Goal: Transaction & Acquisition: Purchase product/service

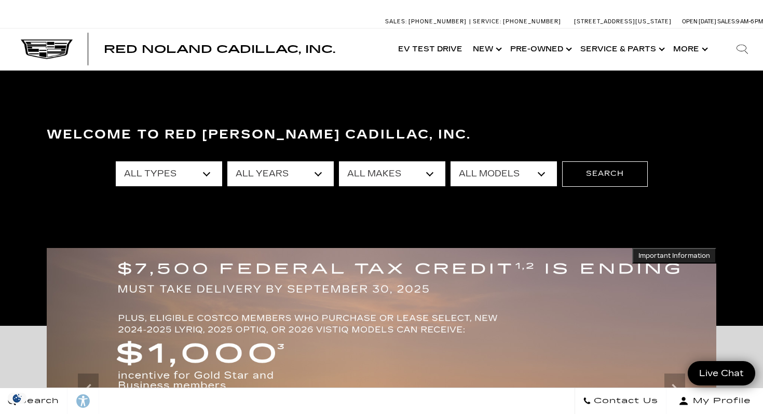
click at [202, 178] on select "All Types New Used Certified Used Demo" at bounding box center [169, 173] width 106 height 25
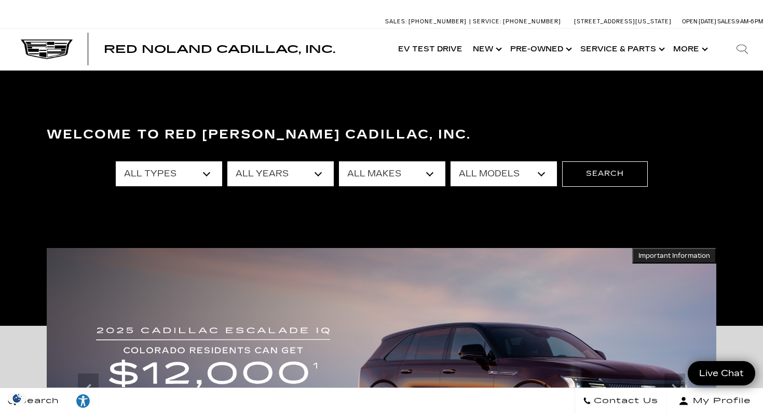
click at [427, 172] on select "All Makes Audi BMW Cadillac Chevrolet Ford GMC Jeep Lexus Subaru Tesla Toyota" at bounding box center [392, 173] width 106 height 25
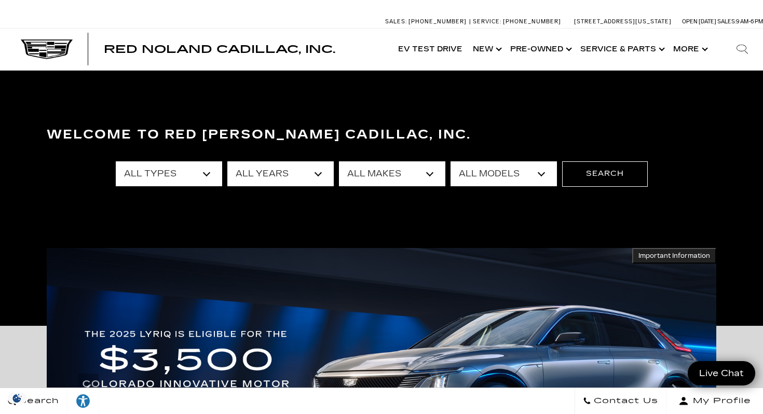
select select "Cadillac"
click at [546, 170] on select "All Models CT4 CT5 Escalade Escalade ESV ESCALADE IQ ESCALADE IQL LYRIQ OPTIQ V…" at bounding box center [503, 173] width 106 height 25
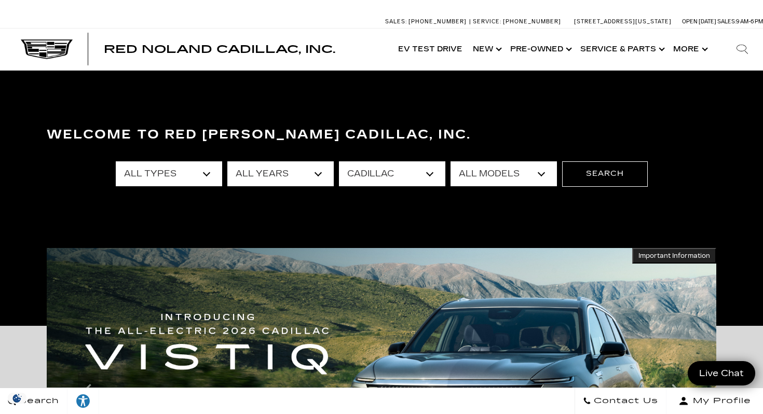
select select "OPTIQ"
click at [593, 171] on button "Search" at bounding box center [605, 173] width 86 height 25
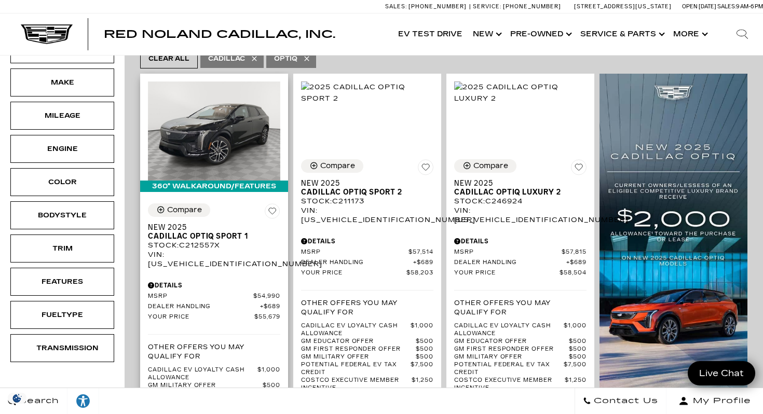
scroll to position [239, 0]
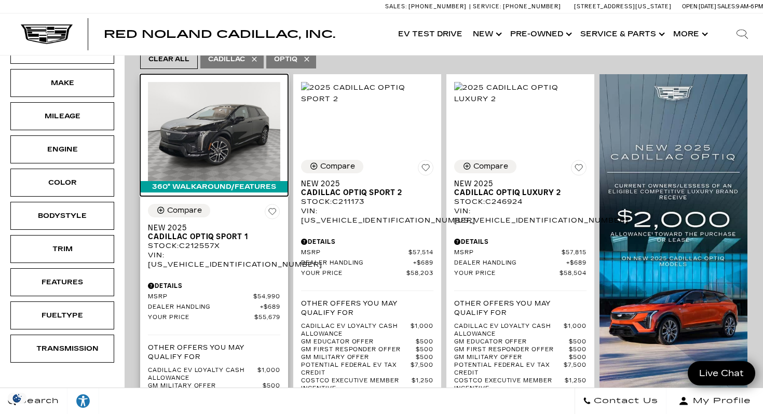
click at [210, 106] on img at bounding box center [214, 131] width 132 height 99
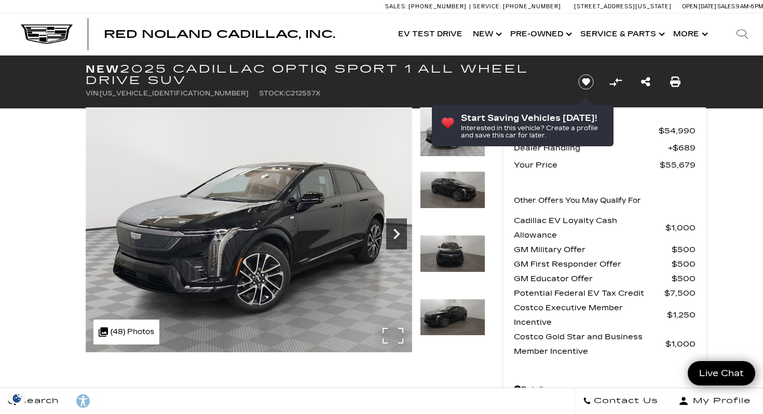
click at [396, 231] on icon "Next" at bounding box center [396, 234] width 6 height 10
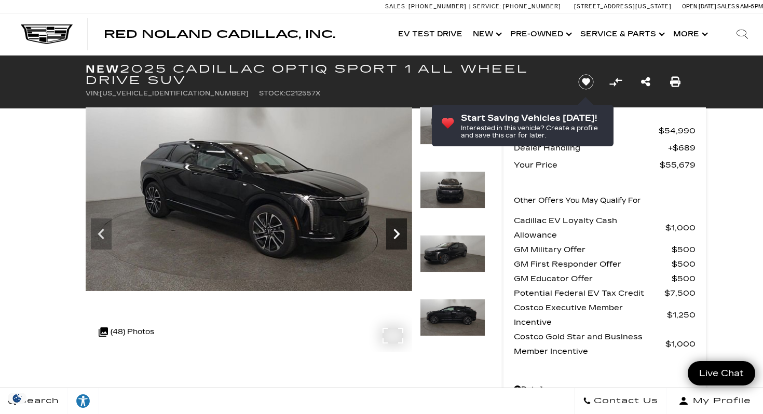
click at [396, 231] on icon "Next" at bounding box center [396, 234] width 6 height 10
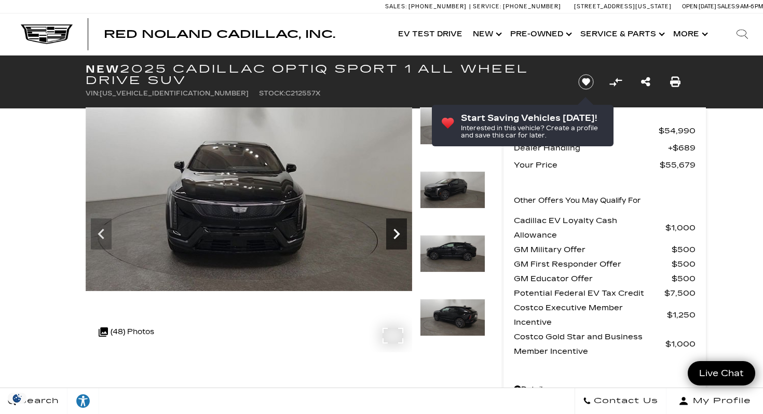
click at [396, 231] on icon "Next" at bounding box center [396, 234] width 6 height 10
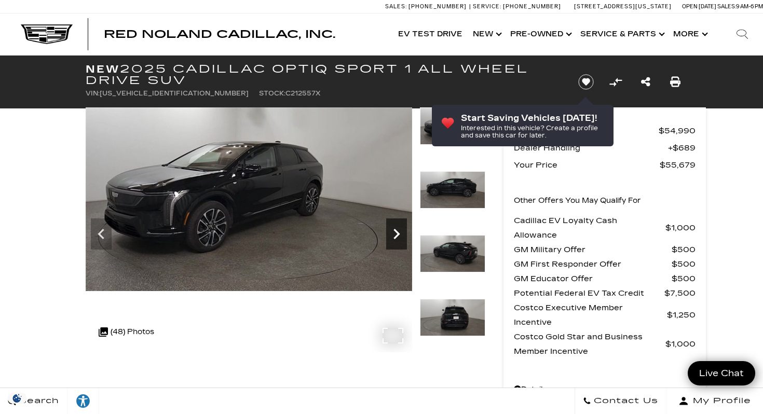
click at [396, 231] on icon "Next" at bounding box center [396, 234] width 6 height 10
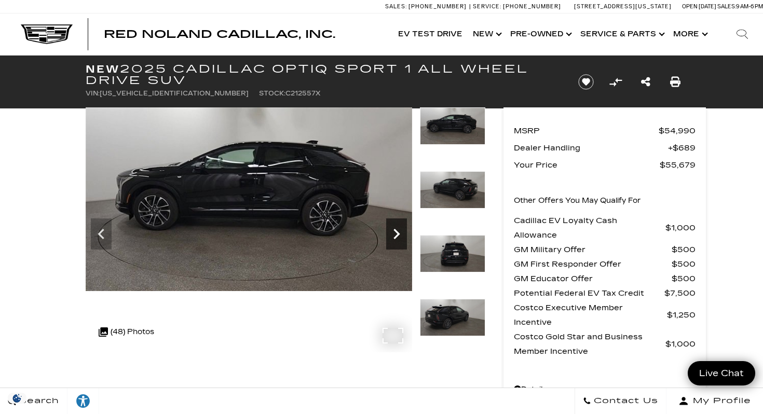
click at [396, 231] on icon "Next" at bounding box center [396, 234] width 6 height 10
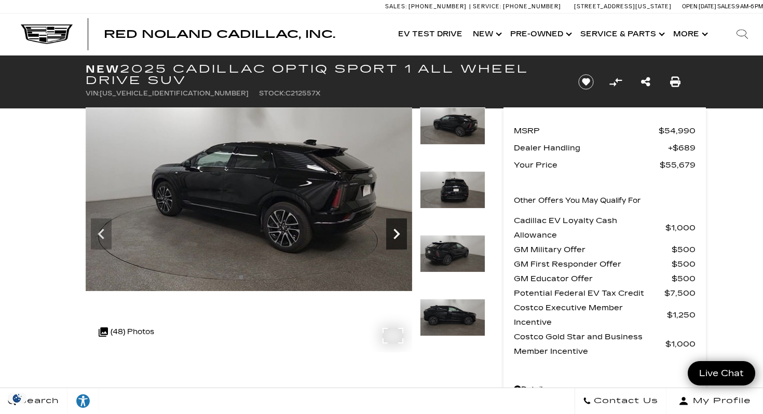
click at [396, 231] on icon "Next" at bounding box center [396, 234] width 6 height 10
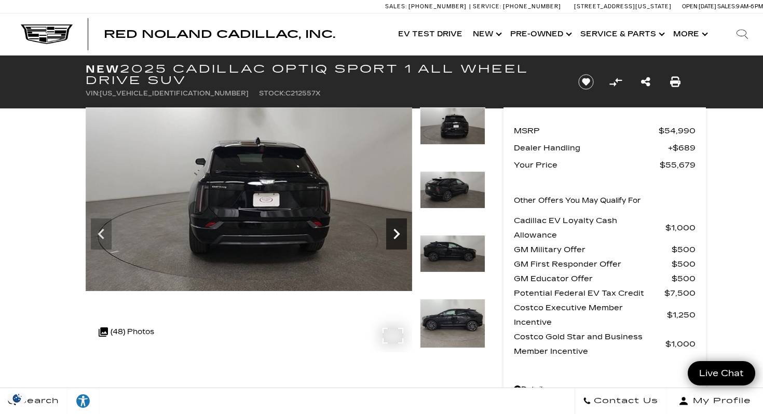
click at [396, 231] on icon "Next" at bounding box center [396, 234] width 6 height 10
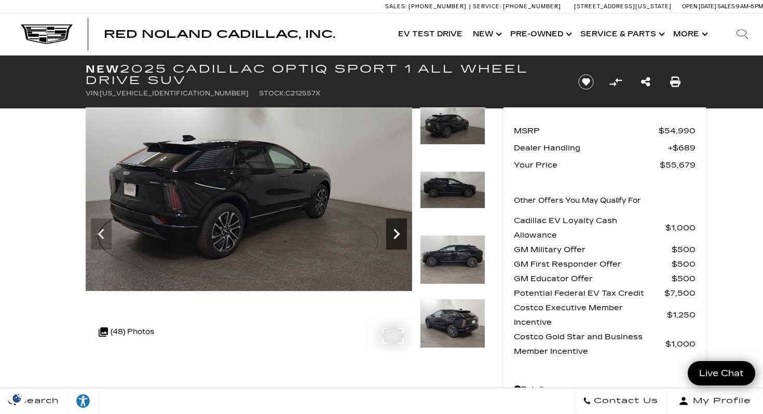
click at [396, 231] on icon "Next" at bounding box center [396, 234] width 6 height 10
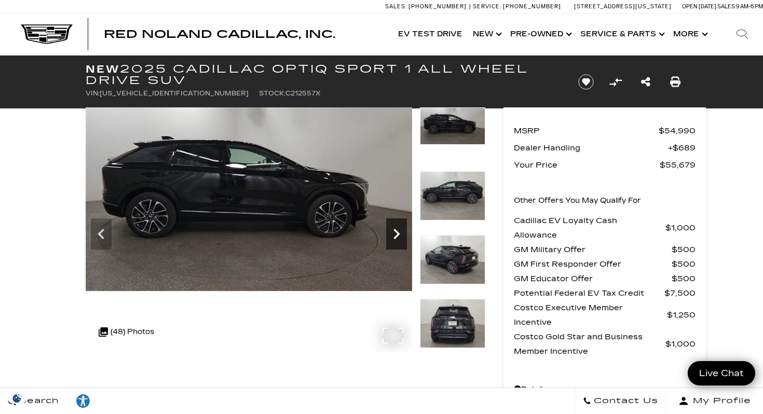
click at [396, 231] on icon "Next" at bounding box center [396, 234] width 6 height 10
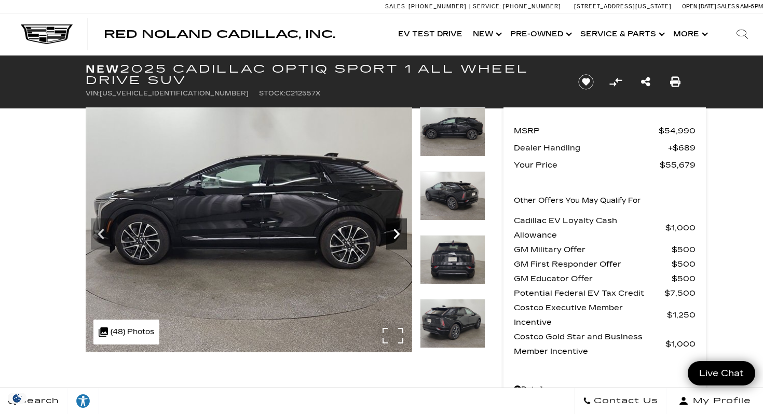
click at [396, 231] on icon "Next" at bounding box center [396, 234] width 6 height 10
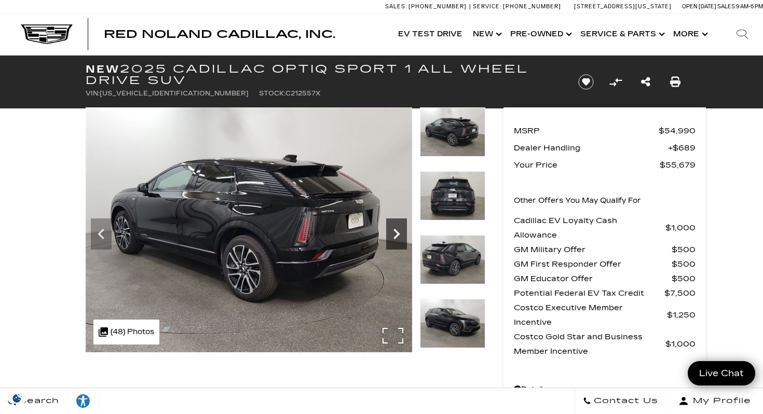
click at [396, 231] on icon "Next" at bounding box center [396, 234] width 6 height 10
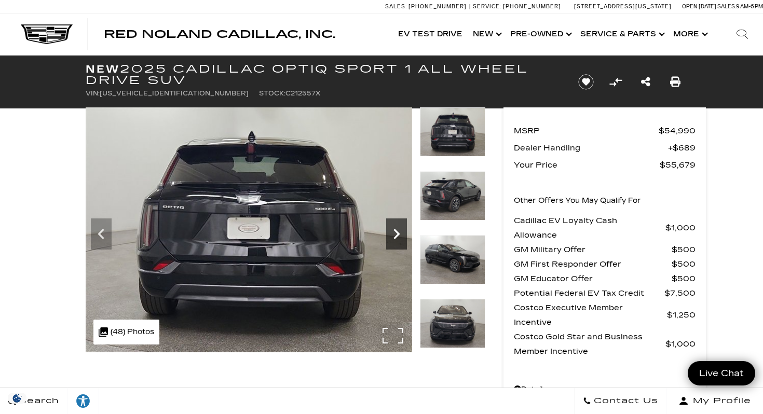
click at [396, 231] on icon "Next" at bounding box center [396, 234] width 6 height 10
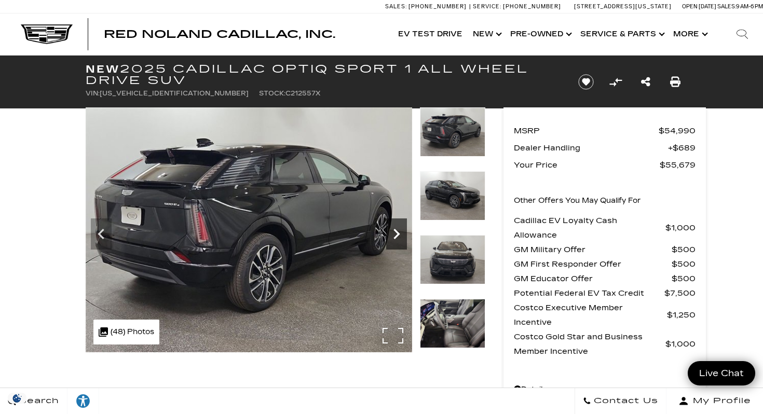
click at [396, 231] on icon "Next" at bounding box center [396, 234] width 6 height 10
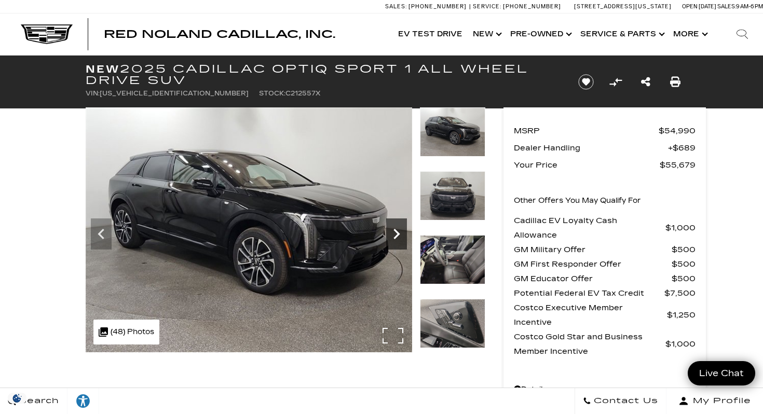
click at [396, 231] on icon "Next" at bounding box center [396, 234] width 6 height 10
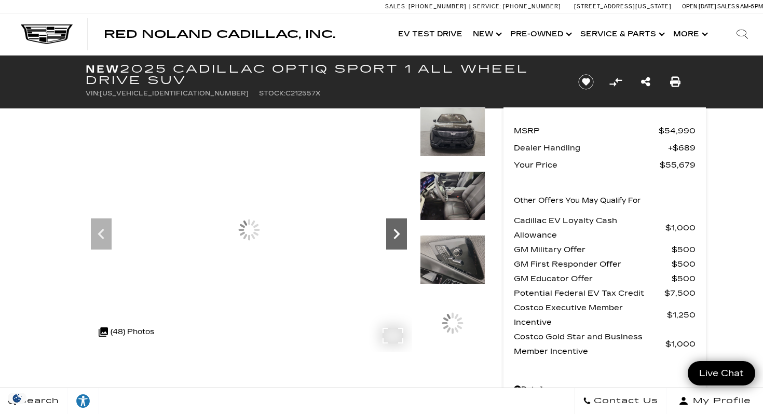
click at [396, 231] on icon "Next" at bounding box center [396, 234] width 6 height 10
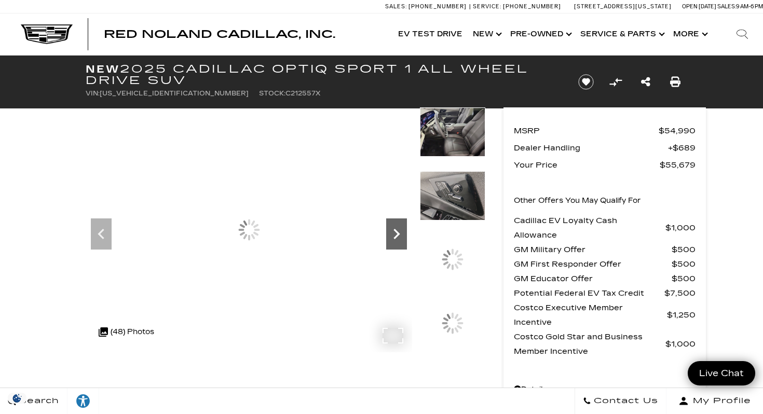
click at [396, 231] on icon "Next" at bounding box center [396, 234] width 6 height 10
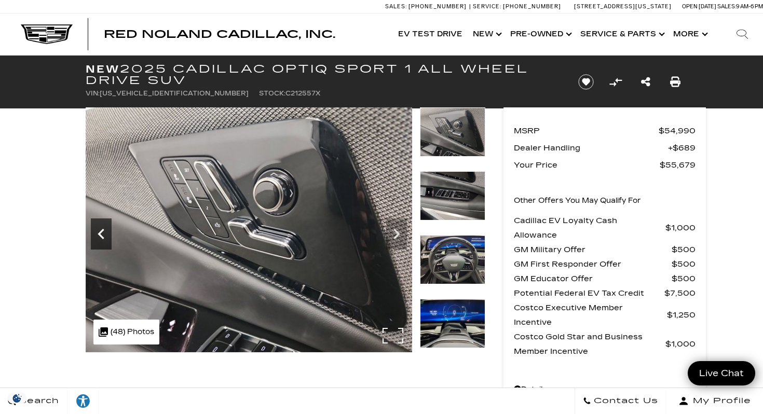
click at [101, 232] on icon "Previous" at bounding box center [101, 234] width 6 height 10
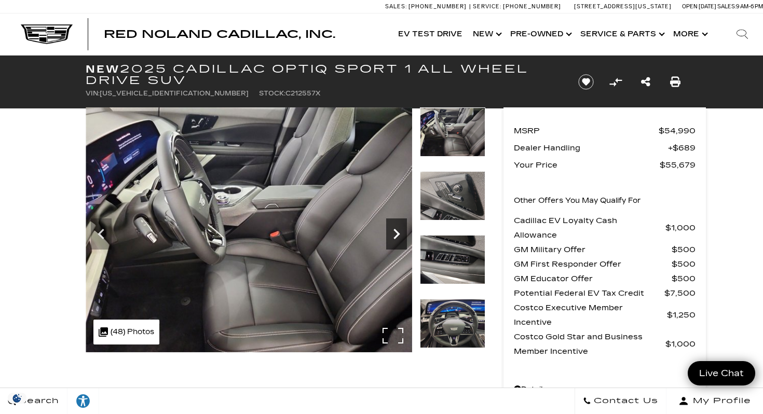
click at [393, 233] on icon "Next" at bounding box center [396, 234] width 21 height 21
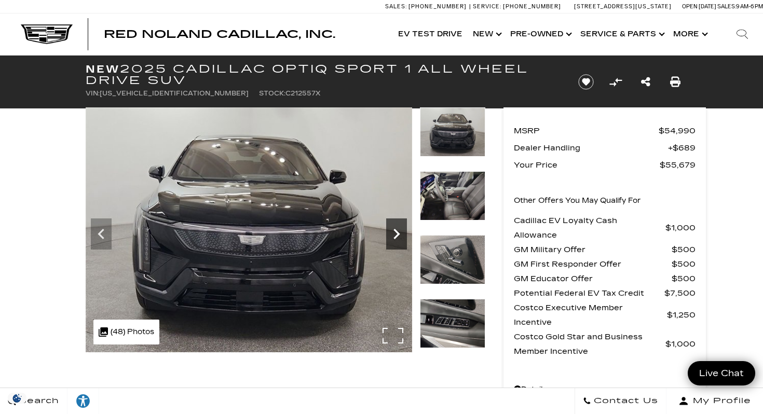
click at [394, 233] on icon "Next" at bounding box center [396, 234] width 21 height 21
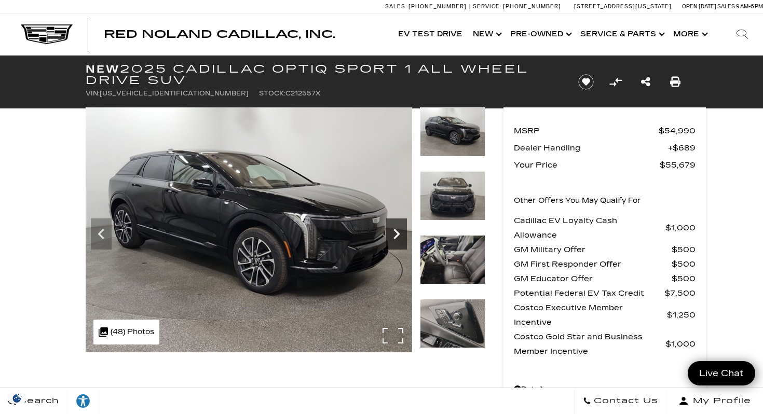
click at [402, 234] on icon "Next" at bounding box center [396, 234] width 21 height 21
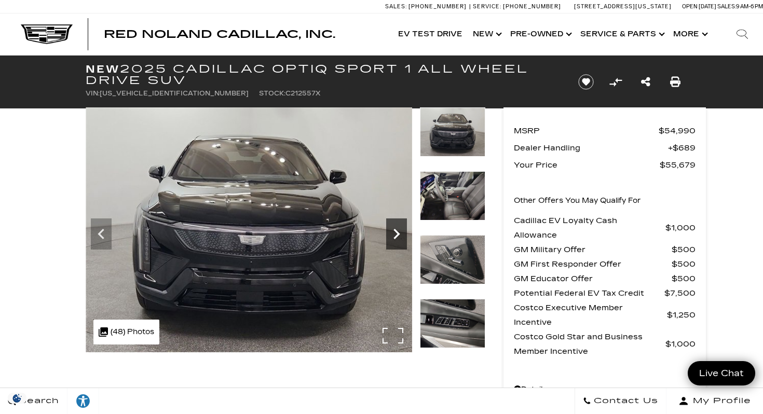
click at [403, 235] on icon "Next" at bounding box center [396, 234] width 21 height 21
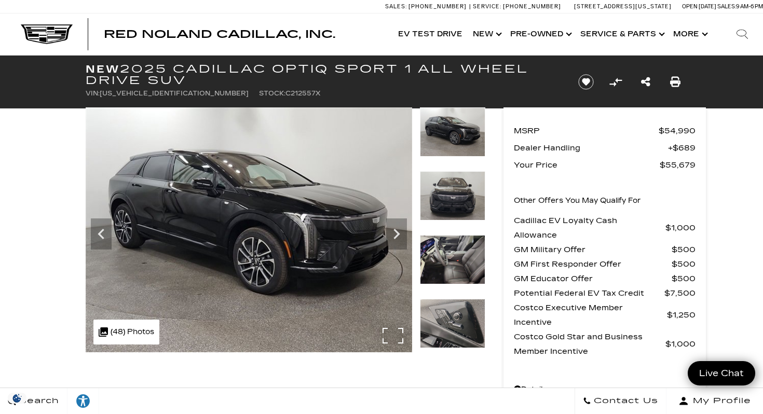
click at [407, 232] on img at bounding box center [249, 229] width 326 height 245
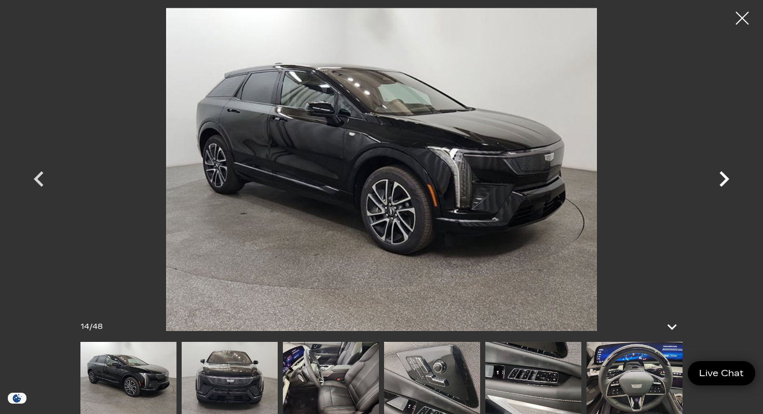
click at [730, 174] on icon "Next" at bounding box center [723, 178] width 31 height 31
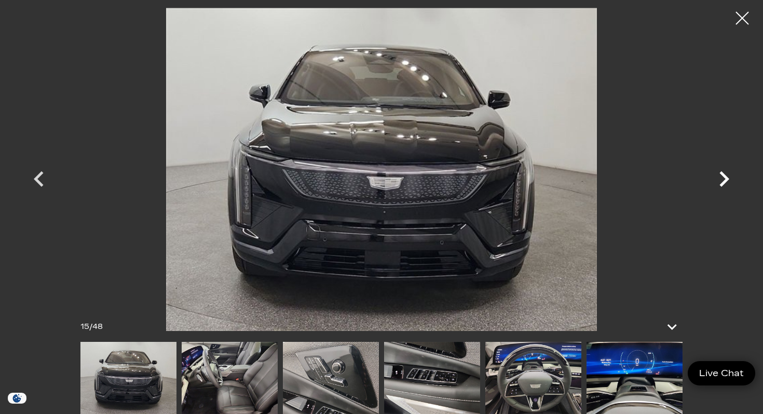
click at [720, 174] on icon "Next" at bounding box center [723, 178] width 31 height 31
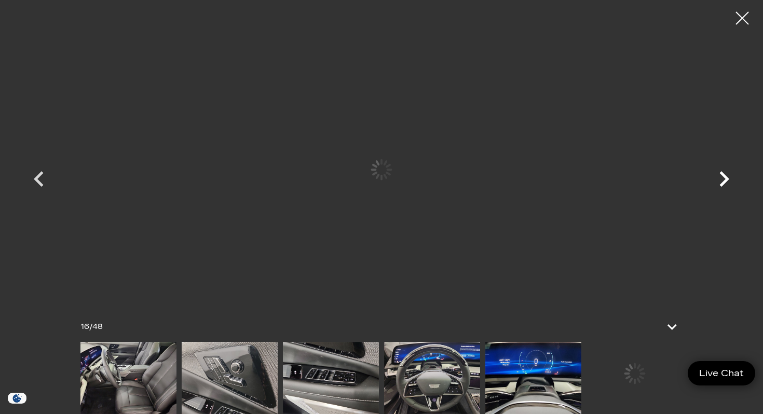
click at [720, 174] on icon "Next" at bounding box center [723, 178] width 31 height 31
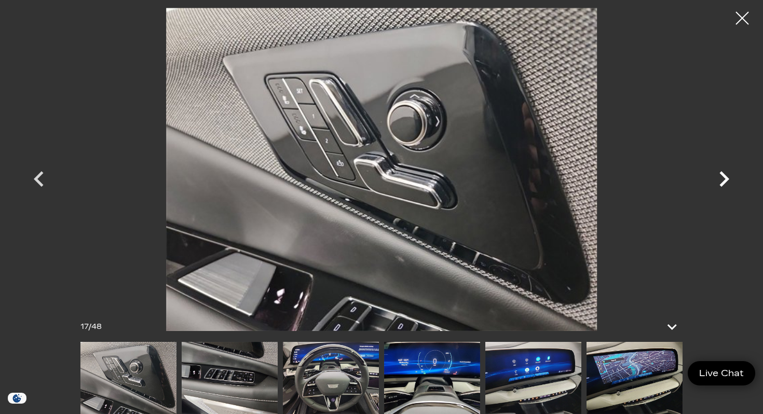
click at [721, 175] on icon "Next" at bounding box center [723, 178] width 31 height 31
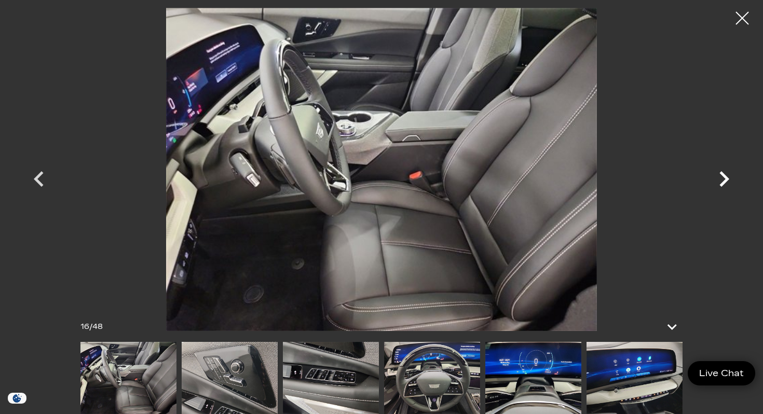
click at [727, 177] on icon "Next" at bounding box center [724, 179] width 10 height 16
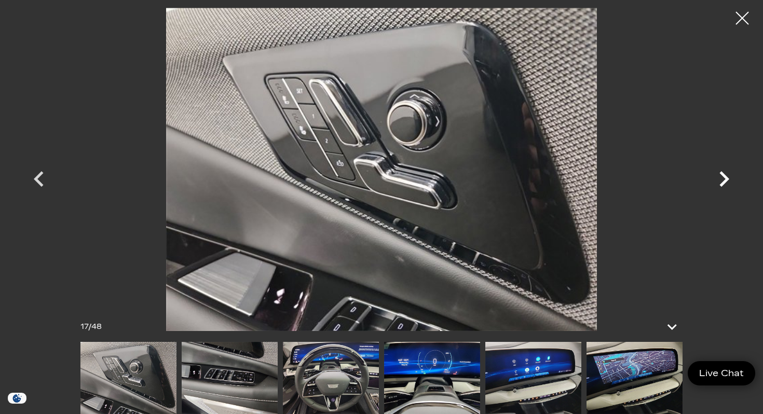
click at [727, 177] on icon "Next" at bounding box center [724, 179] width 10 height 16
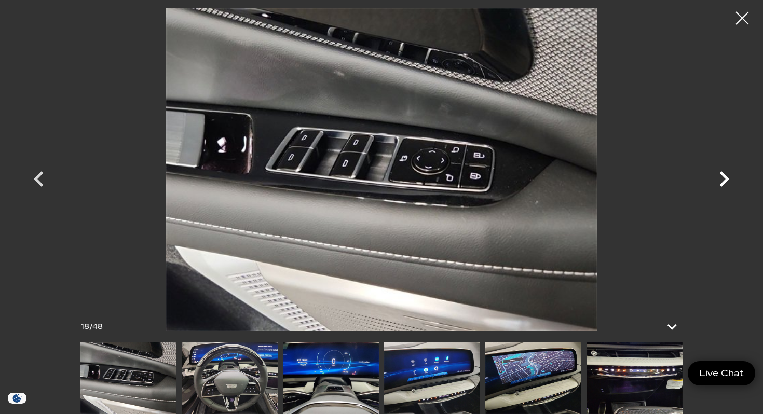
click at [727, 177] on icon "Next" at bounding box center [724, 179] width 10 height 16
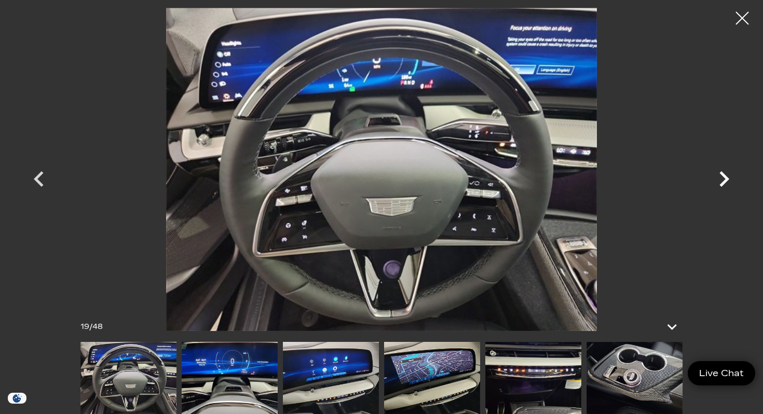
click at [727, 177] on icon "Next" at bounding box center [724, 179] width 10 height 16
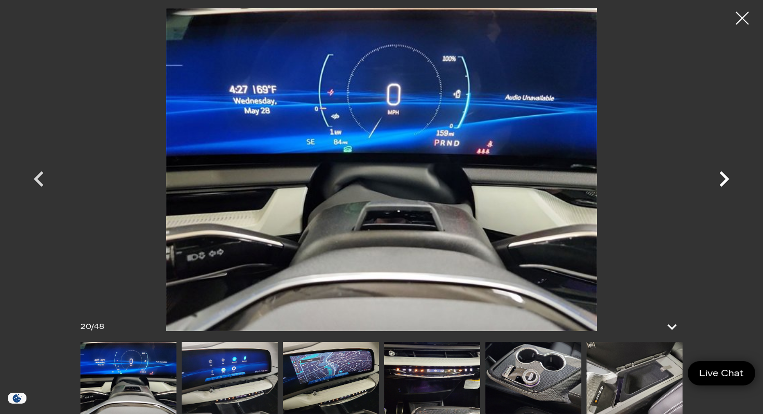
click at [727, 177] on icon "Next" at bounding box center [724, 179] width 10 height 16
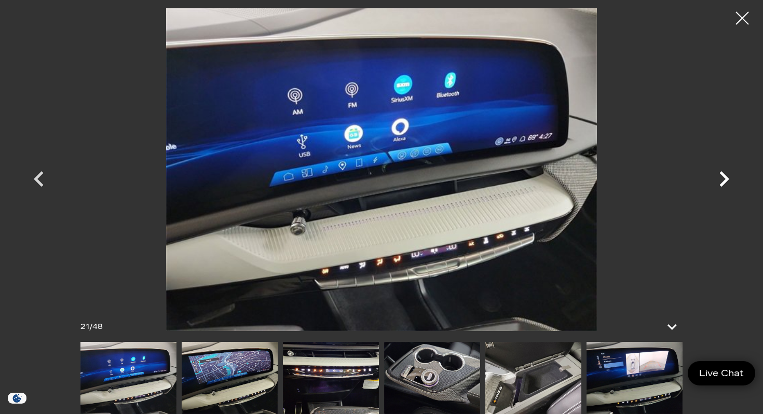
click at [727, 177] on icon "Next" at bounding box center [724, 179] width 10 height 16
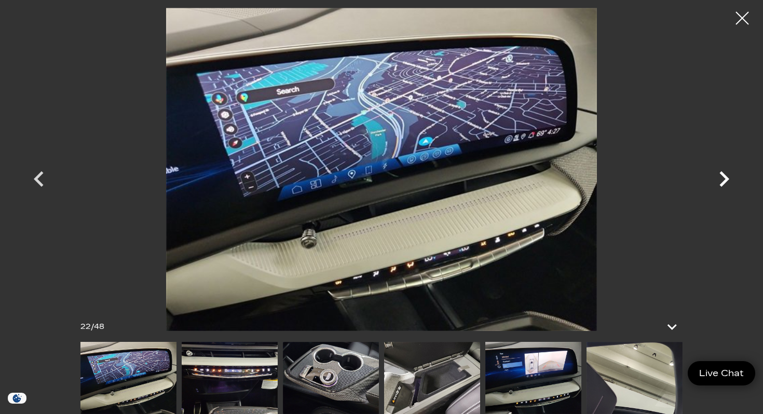
click at [727, 177] on icon "Next" at bounding box center [724, 179] width 10 height 16
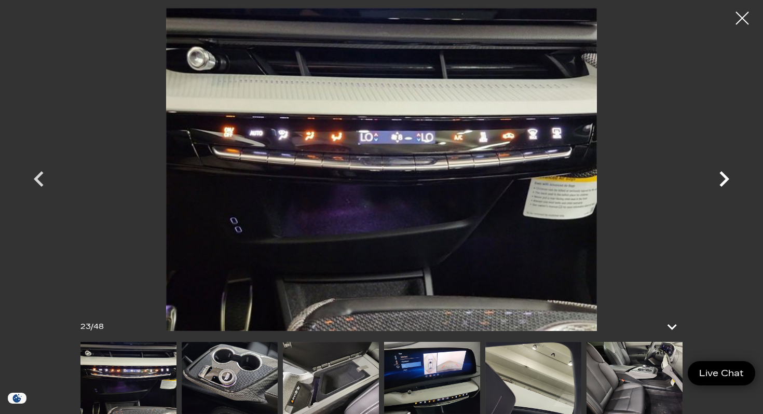
click at [727, 177] on icon "Next" at bounding box center [724, 179] width 10 height 16
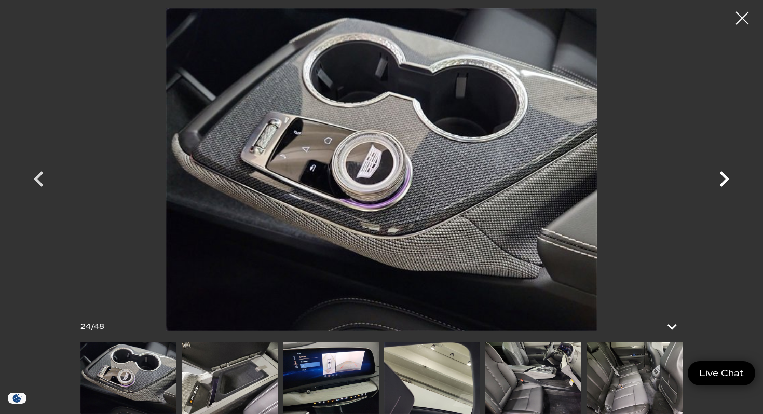
click at [727, 177] on icon "Next" at bounding box center [724, 179] width 10 height 16
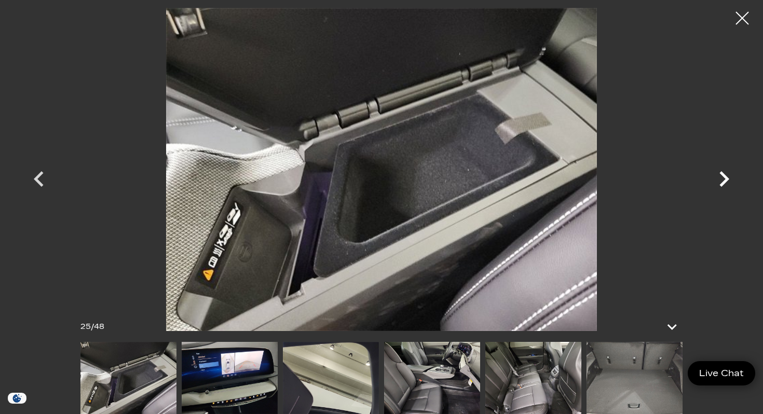
click at [727, 177] on icon "Next" at bounding box center [724, 179] width 10 height 16
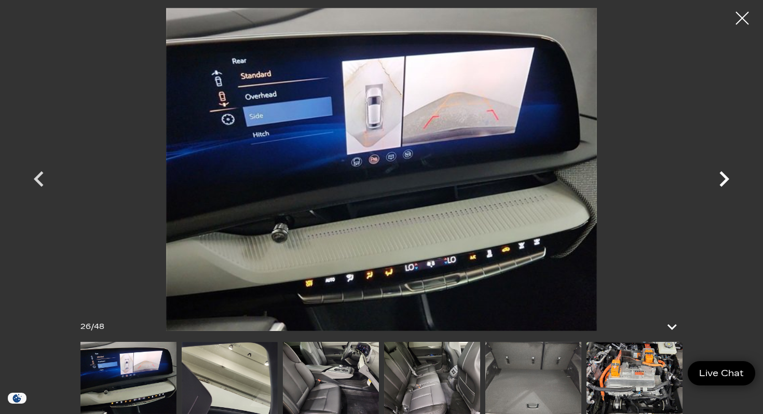
click at [727, 177] on icon "Next" at bounding box center [724, 179] width 10 height 16
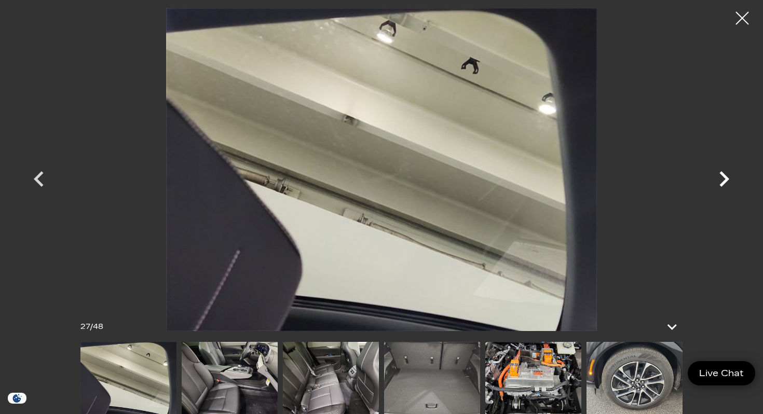
click at [727, 177] on icon "Next" at bounding box center [724, 179] width 10 height 16
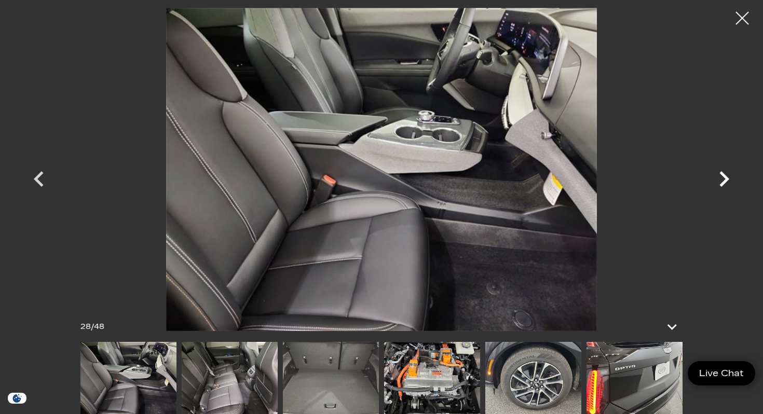
click at [727, 177] on icon "Next" at bounding box center [724, 179] width 10 height 16
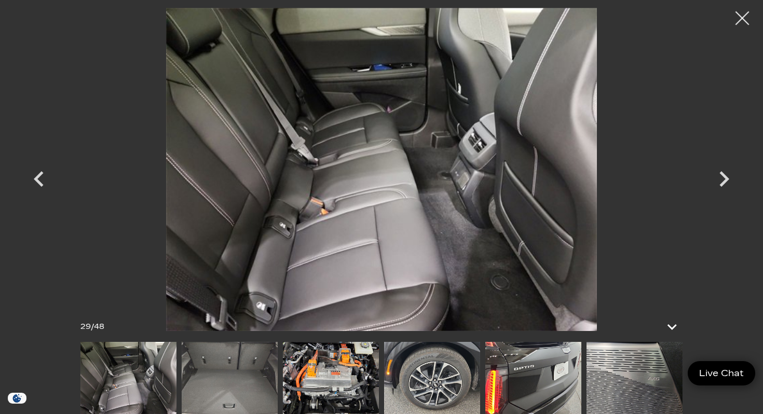
click at [737, 19] on div at bounding box center [741, 18] width 27 height 27
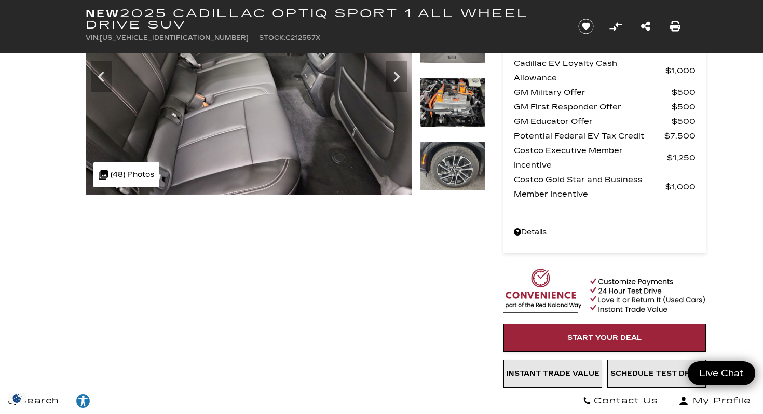
scroll to position [161, 0]
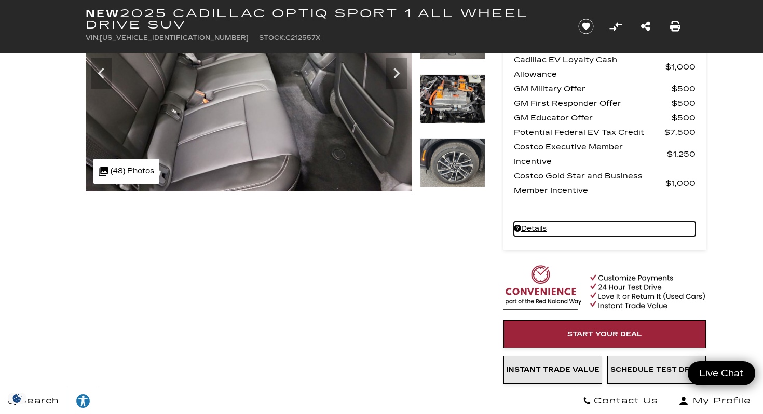
click at [532, 229] on link "Details New 2025 Cadillac OPTIQ Sport 1 All Wheel Drive SUV" at bounding box center [605, 229] width 182 height 15
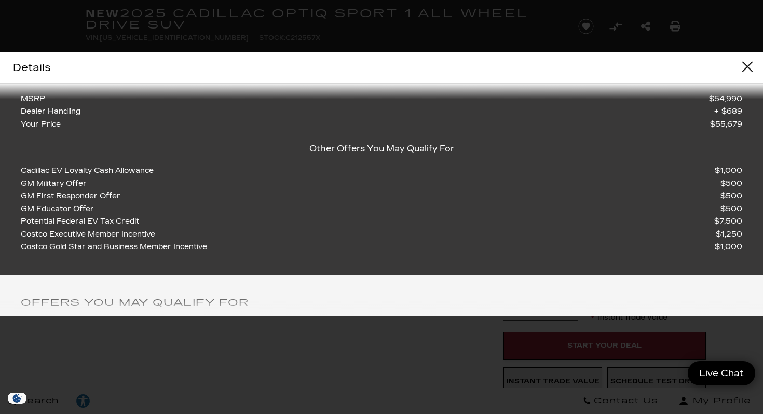
scroll to position [135, 0]
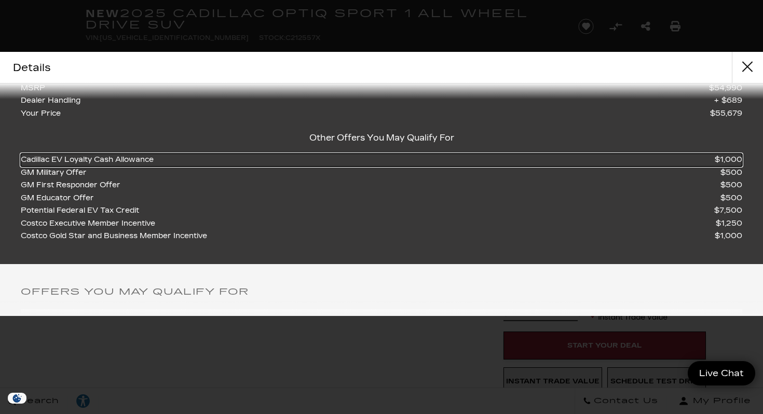
click at [72, 160] on span "Cadillac EV Loyalty Cash Allowance" at bounding box center [90, 160] width 138 height 13
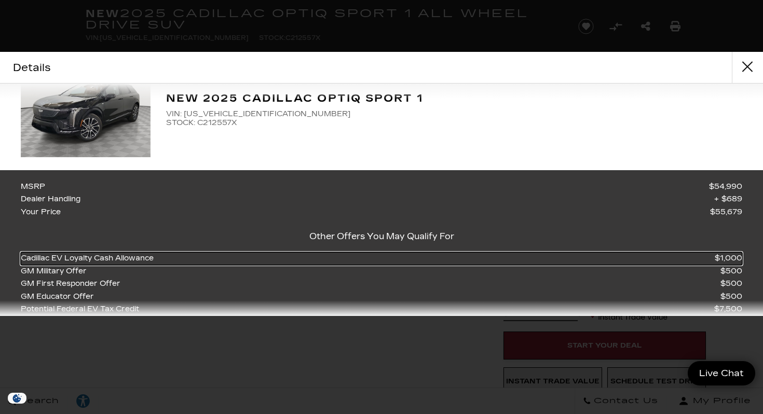
scroll to position [0, 0]
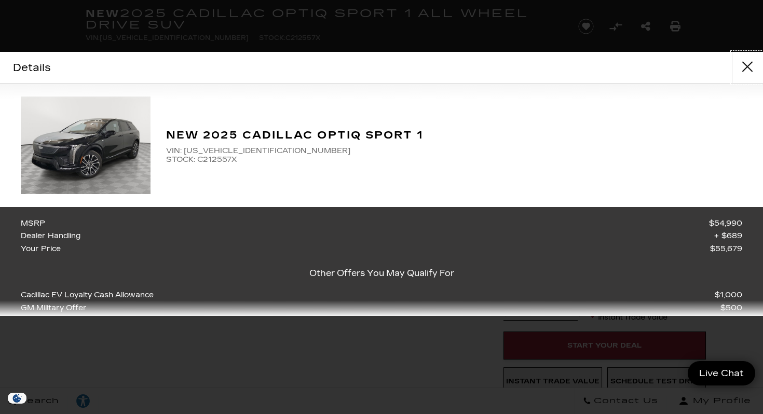
click at [751, 58] on button "close" at bounding box center [746, 67] width 31 height 31
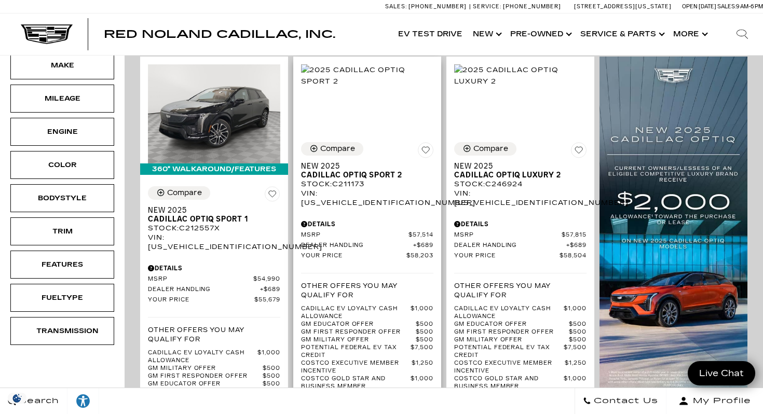
scroll to position [258, 0]
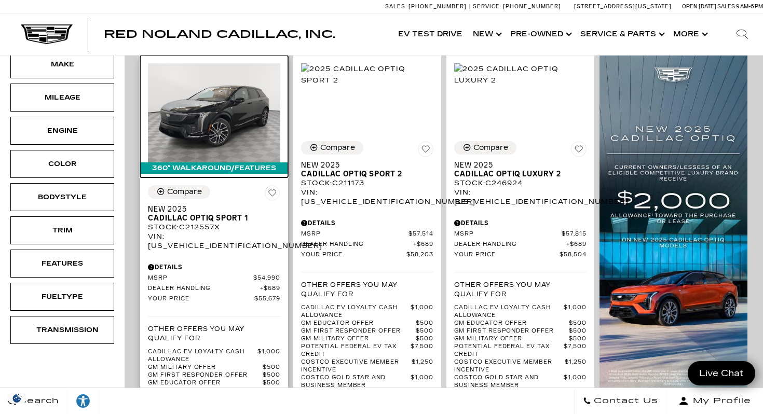
click at [191, 103] on img at bounding box center [214, 112] width 132 height 99
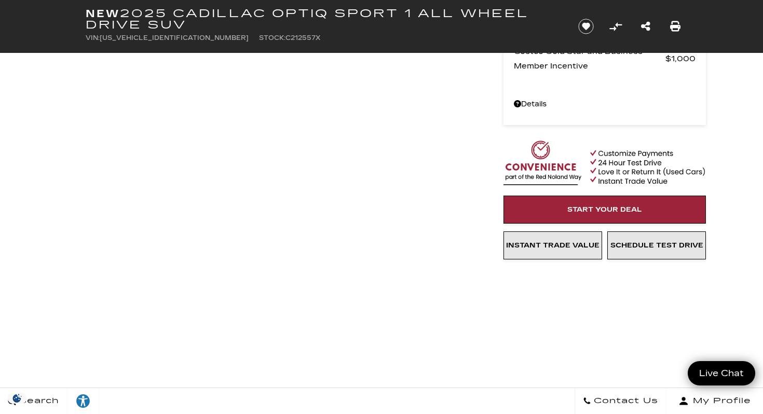
scroll to position [284, 0]
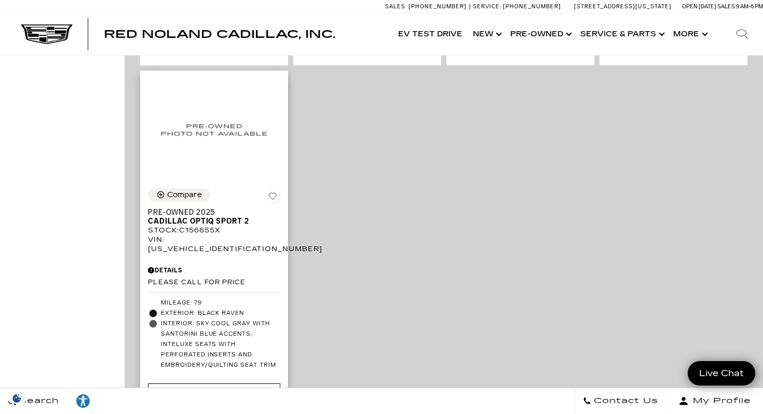
scroll to position [2906, 0]
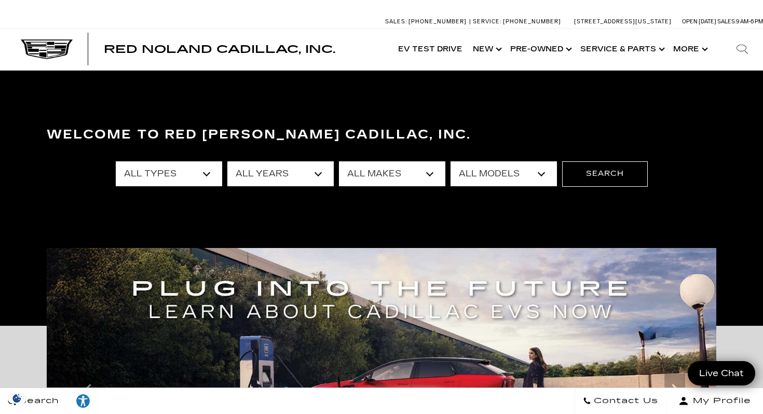
click at [206, 171] on select "All Types New Used Certified Used Demo" at bounding box center [169, 173] width 106 height 25
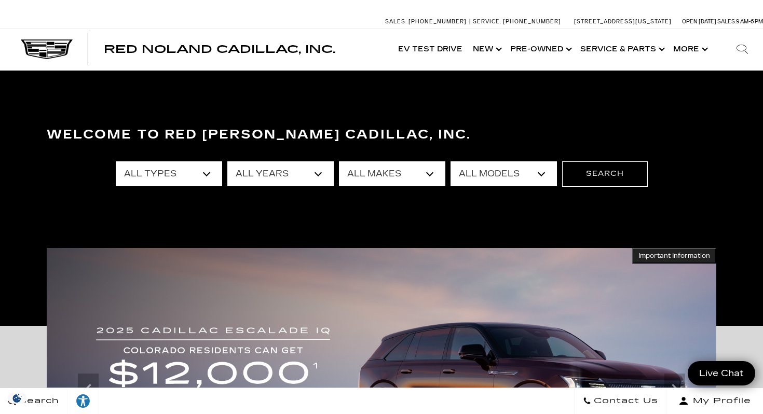
click at [537, 172] on select "All Models Colorado Corvette Grand Sport Crosstrek Crown Signia CT4 CT5 Equinox…" at bounding box center [503, 173] width 106 height 25
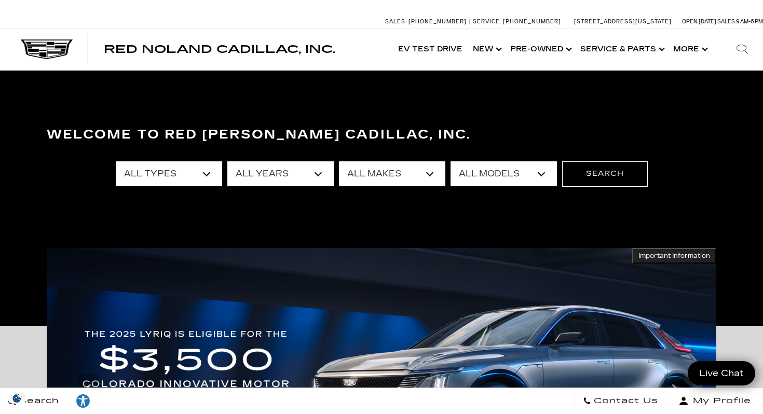
select select "[US_STATE]"
click at [427, 171] on select "All Makes Chevrolet" at bounding box center [392, 173] width 106 height 25
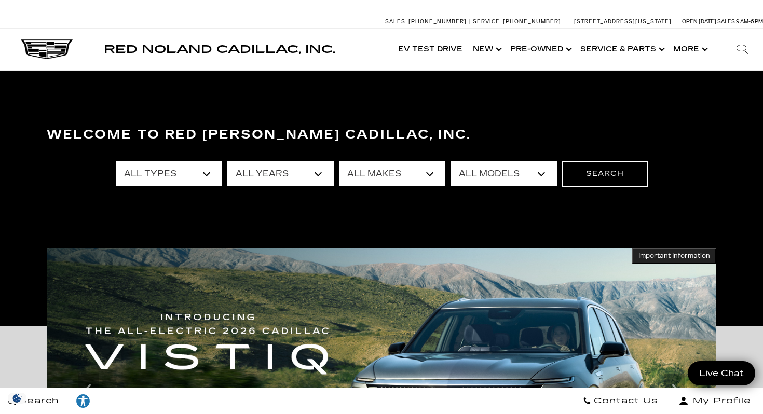
select select "Chevrolet"
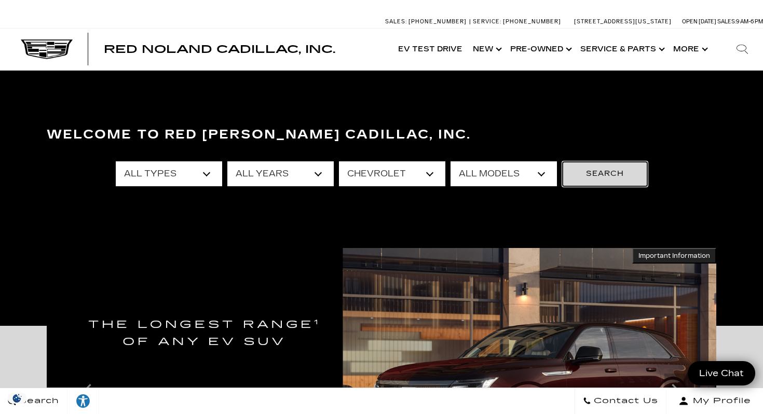
click at [586, 172] on button "Search" at bounding box center [605, 173] width 86 height 25
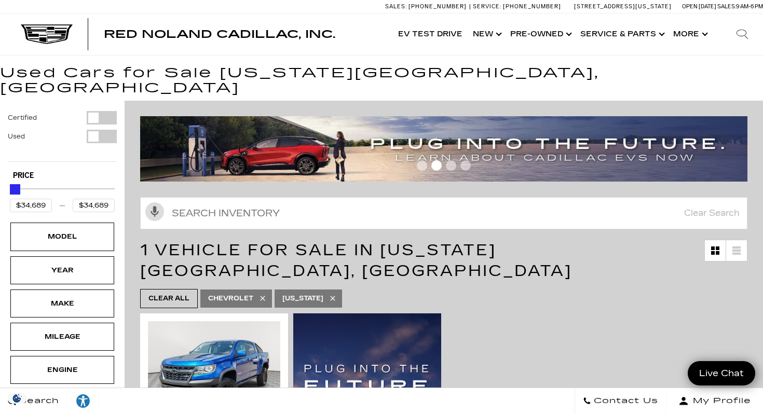
click at [337, 294] on icon at bounding box center [332, 298] width 8 height 8
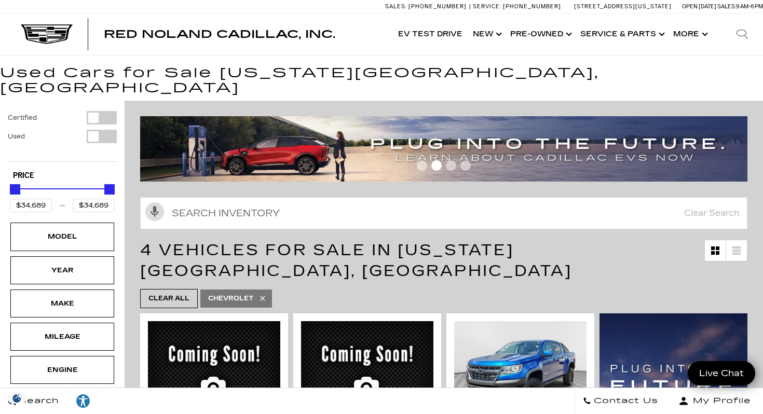
type input "$26,639"
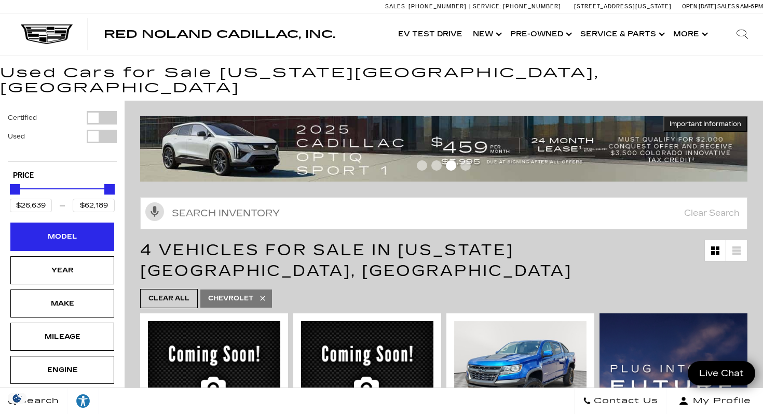
click at [88, 231] on div "Model" at bounding box center [62, 236] width 52 height 11
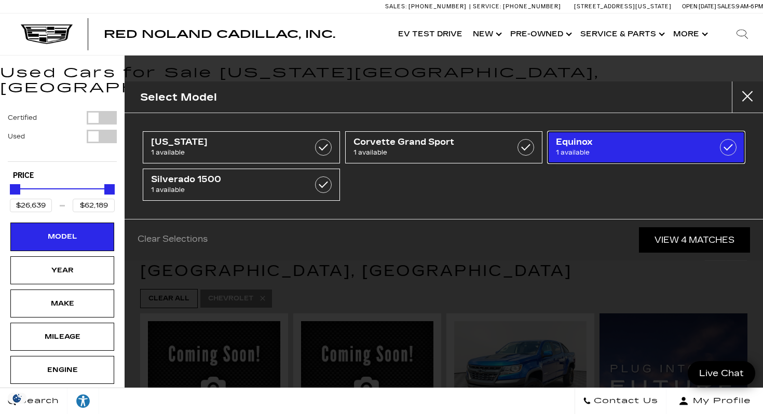
click at [582, 141] on span "Equinox" at bounding box center [633, 142] width 154 height 10
type input "$26,639"
checkbox input "true"
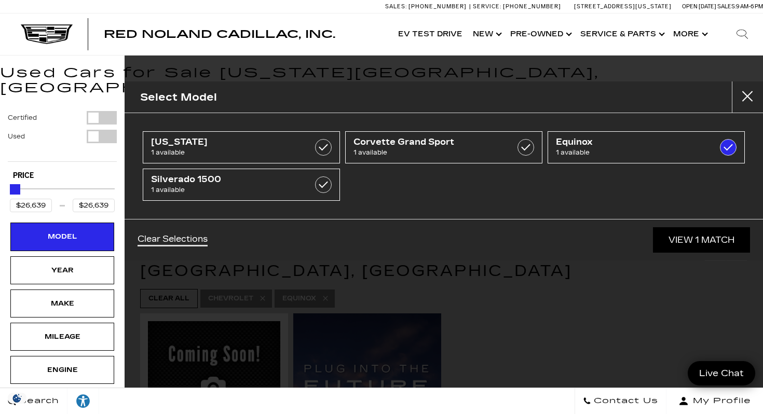
click at [517, 289] on div "Select Model [US_STATE] 1 available Corvette Grand Sport 1 available Equinox 1 …" at bounding box center [444, 207] width 638 height 414
